Goal: Task Accomplishment & Management: Manage account settings

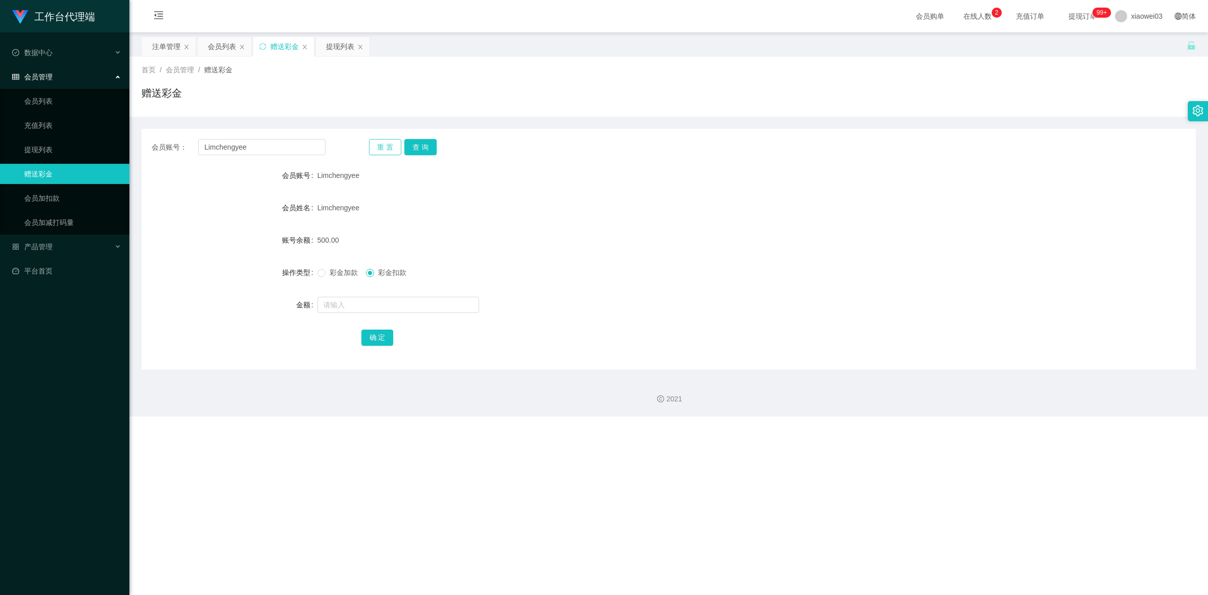
click at [385, 147] on button "重 置" at bounding box center [385, 147] width 32 height 16
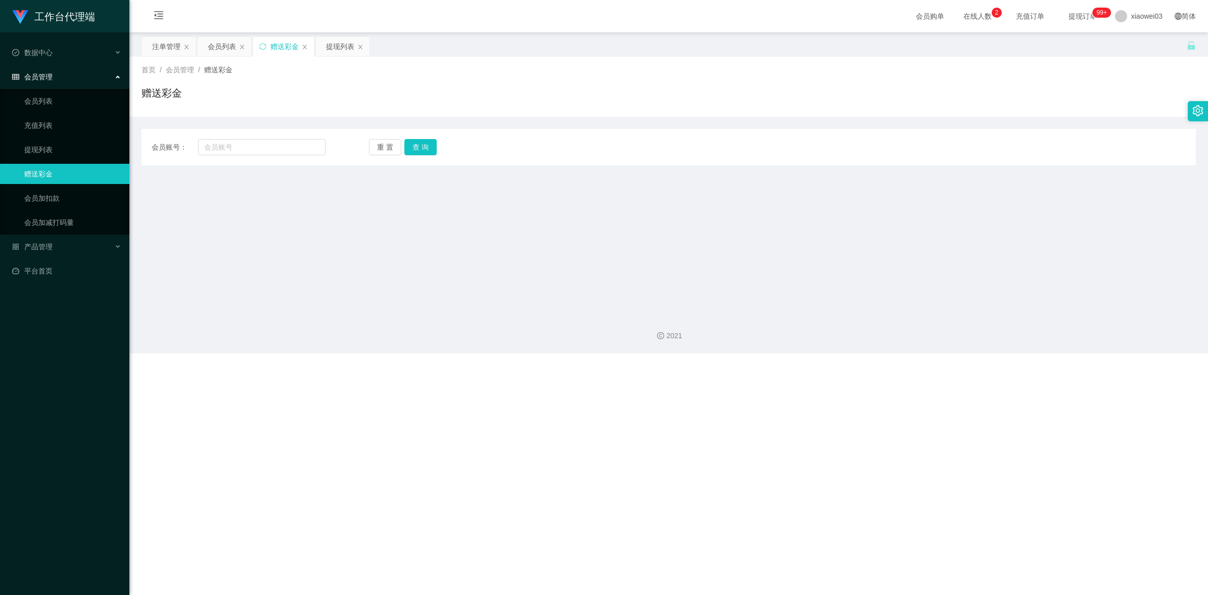
click at [438, 142] on div "重 置 查 询" at bounding box center [456, 147] width 174 height 16
click at [227, 42] on div "会员列表" at bounding box center [222, 46] width 28 height 19
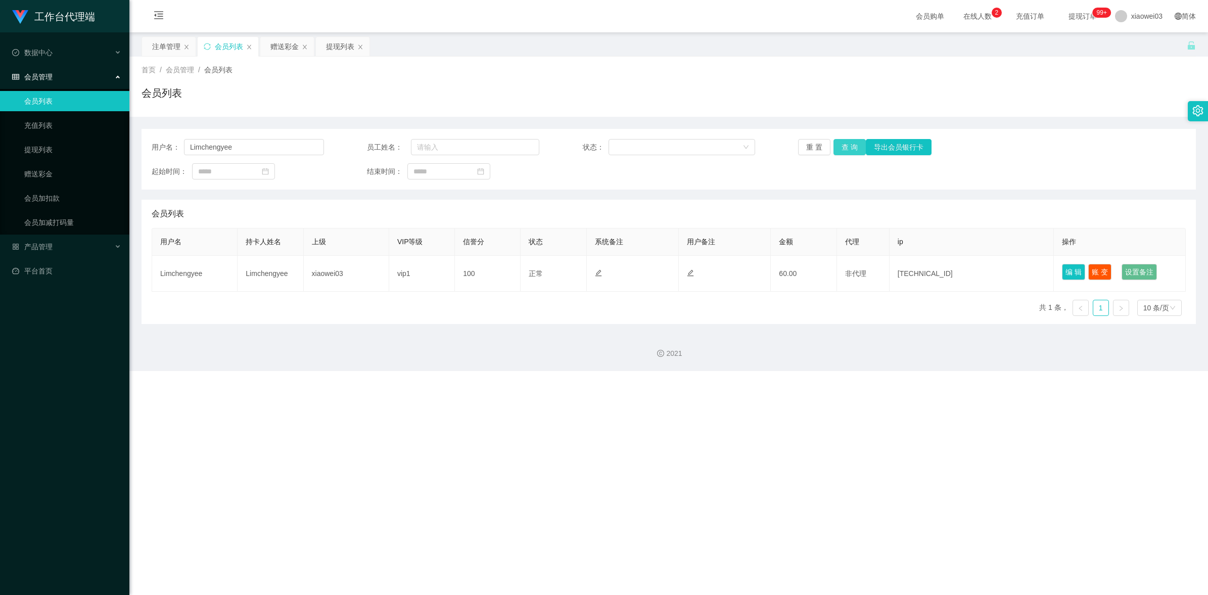
click at [852, 147] on button "查 询" at bounding box center [850, 147] width 32 height 16
click at [819, 146] on button "重 置" at bounding box center [814, 147] width 32 height 16
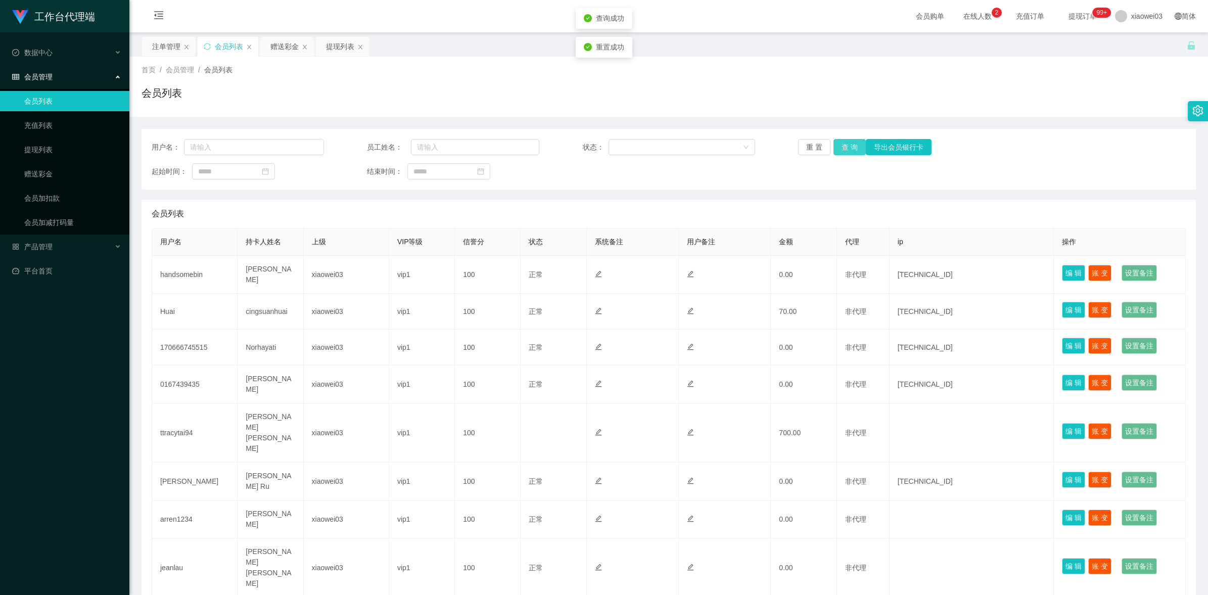
click at [857, 145] on button "查 询" at bounding box center [850, 147] width 32 height 16
click at [292, 37] on div "赠送彩金" at bounding box center [284, 46] width 28 height 19
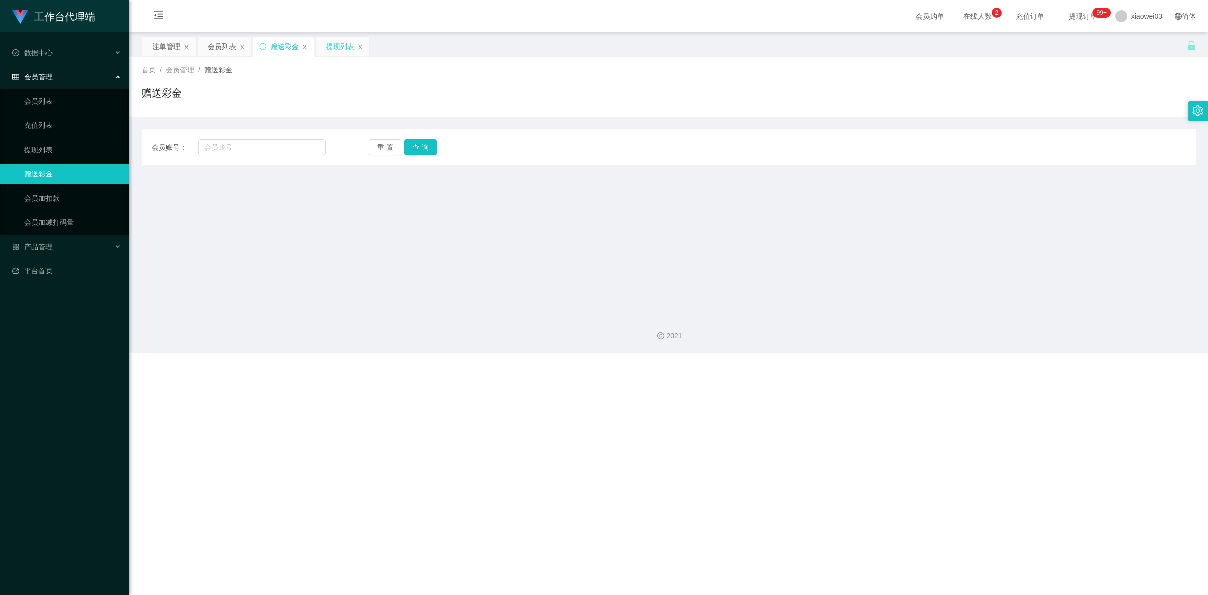
click at [351, 43] on div "提现列表" at bounding box center [340, 46] width 28 height 19
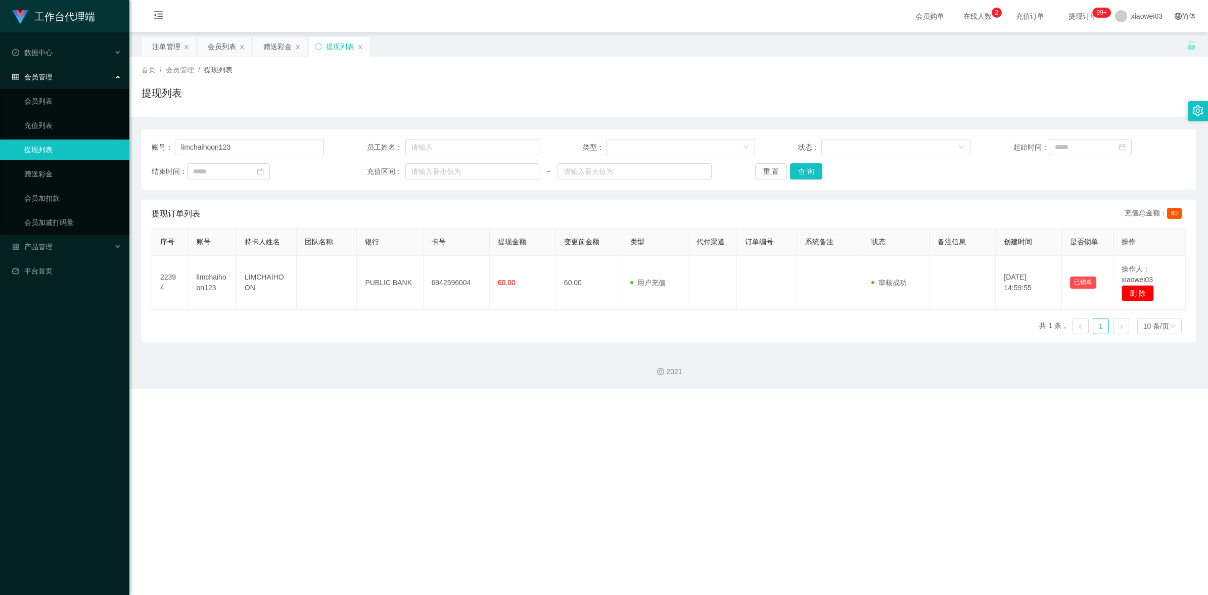
click at [352, 45] on div "提现列表" at bounding box center [340, 46] width 28 height 19
click at [168, 48] on div "注单管理" at bounding box center [166, 46] width 28 height 19
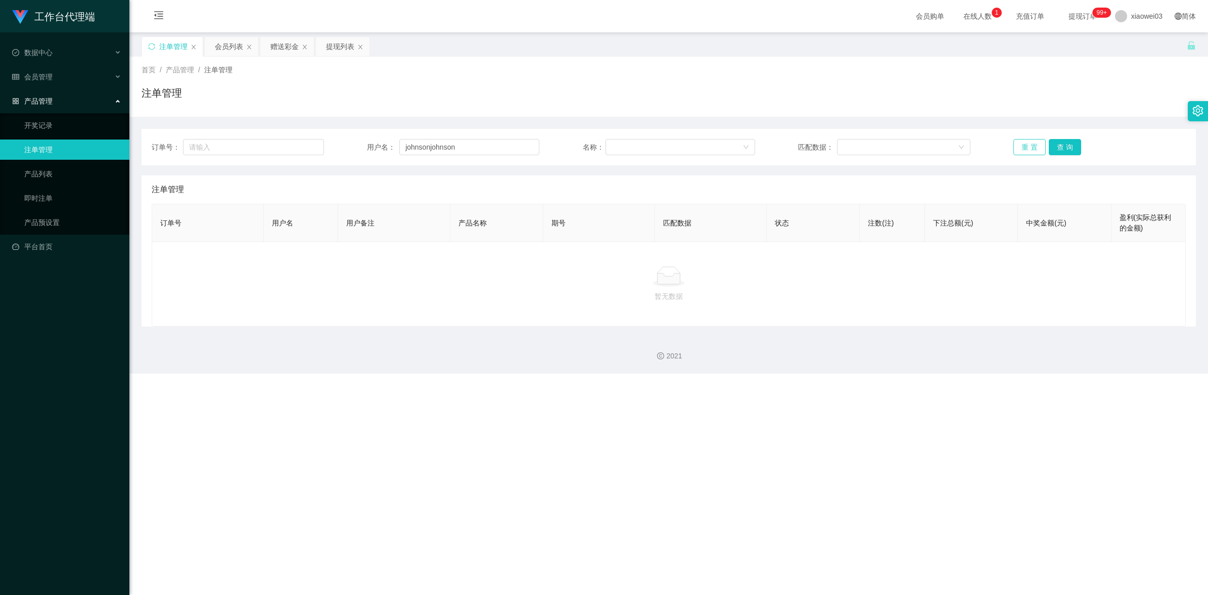
click at [1042, 148] on button "重 置" at bounding box center [1030, 147] width 32 height 16
